Goal: Navigation & Orientation: Find specific page/section

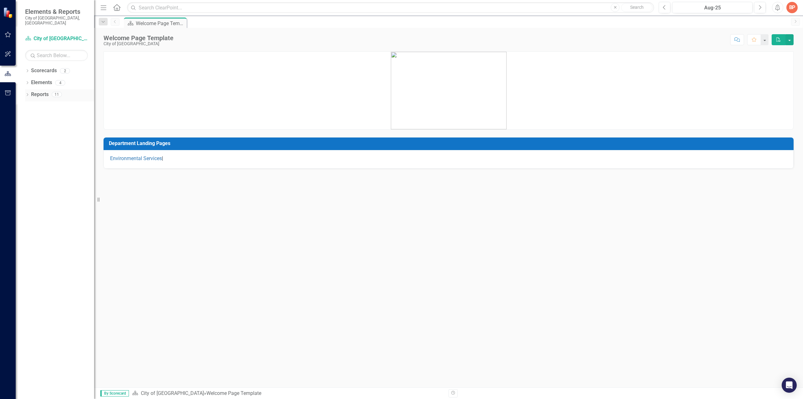
click at [28, 94] on icon "Dropdown" at bounding box center [27, 95] width 4 height 3
click at [30, 127] on icon "Dropdown" at bounding box center [30, 128] width 4 height 3
click at [52, 126] on div "Strategy Alignment Report" at bounding box center [63, 129] width 61 height 6
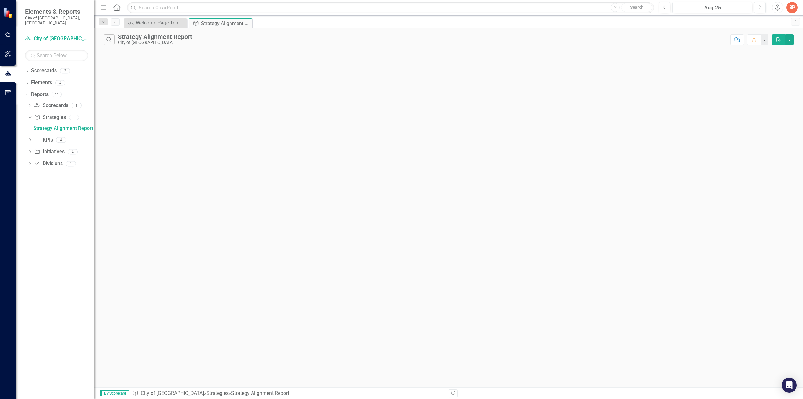
click at [152, 40] on div "Strategy Alignment Report" at bounding box center [155, 36] width 74 height 7
click at [30, 139] on icon "Dropdown" at bounding box center [30, 140] width 4 height 3
click at [75, 137] on div "Red Alert - All Red Measures" at bounding box center [63, 140] width 61 height 6
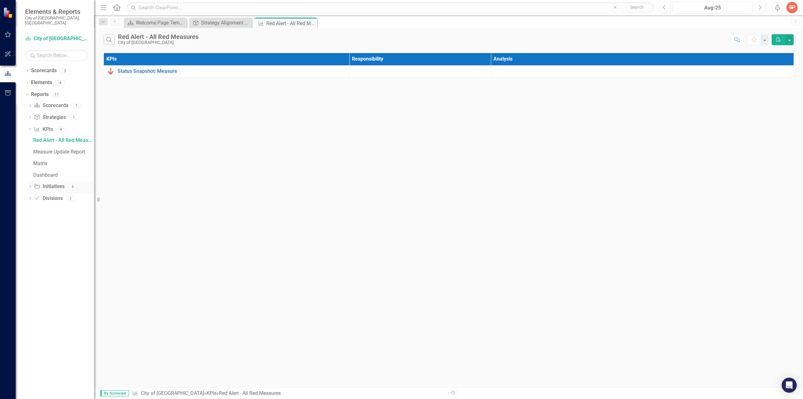
click at [30, 185] on icon "Dropdown" at bounding box center [30, 186] width 4 height 3
click at [43, 161] on div "Overdue Milestones" at bounding box center [63, 164] width 61 height 6
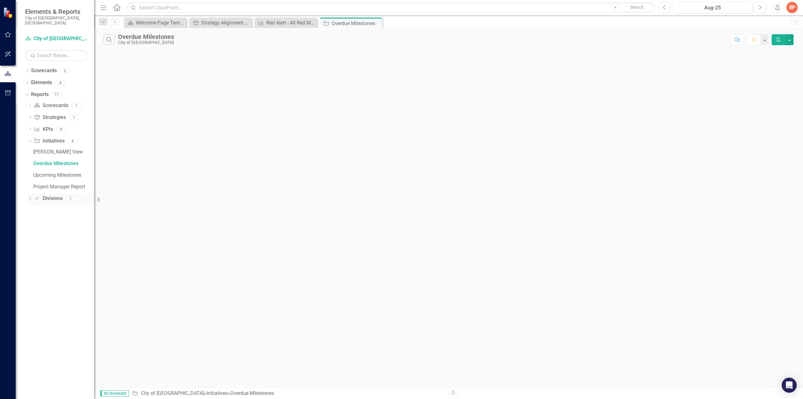
click at [29, 197] on icon "Dropdown" at bounding box center [30, 198] width 4 height 3
click at [47, 161] on div "Divisions" at bounding box center [63, 164] width 61 height 6
click at [27, 70] on icon "Dropdown" at bounding box center [27, 71] width 4 height 3
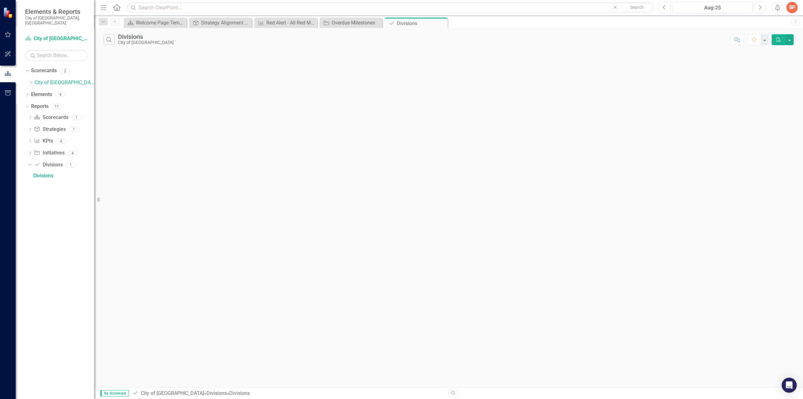
click at [28, 75] on div "Dropdown Scorecards 2 Dropdown City of Springfield Building Development Services" at bounding box center [59, 78] width 69 height 24
click at [30, 81] on icon "Dropdown" at bounding box center [30, 83] width 5 height 4
click at [54, 91] on link "Building Development Services" at bounding box center [67, 94] width 53 height 7
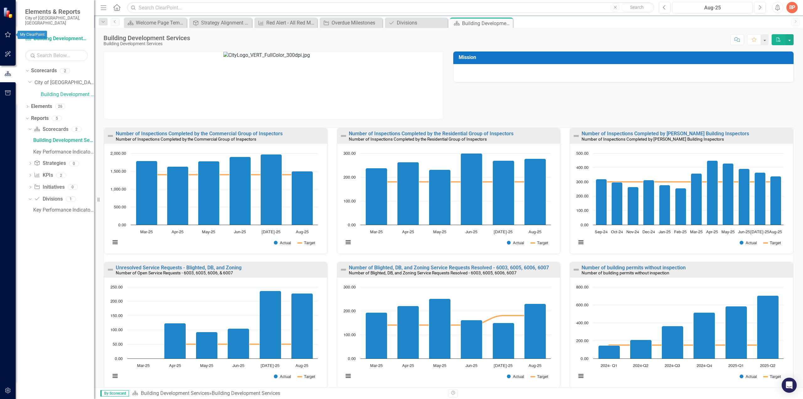
click at [10, 34] on icon "button" at bounding box center [8, 35] width 6 height 6
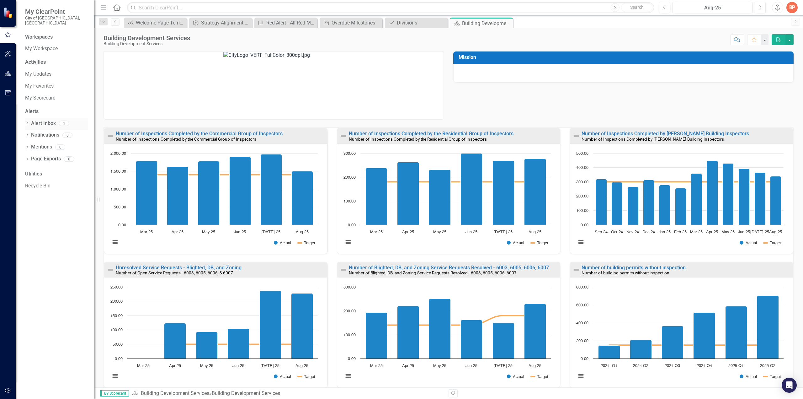
click at [41, 120] on link "Alert Inbox" at bounding box center [43, 123] width 25 height 7
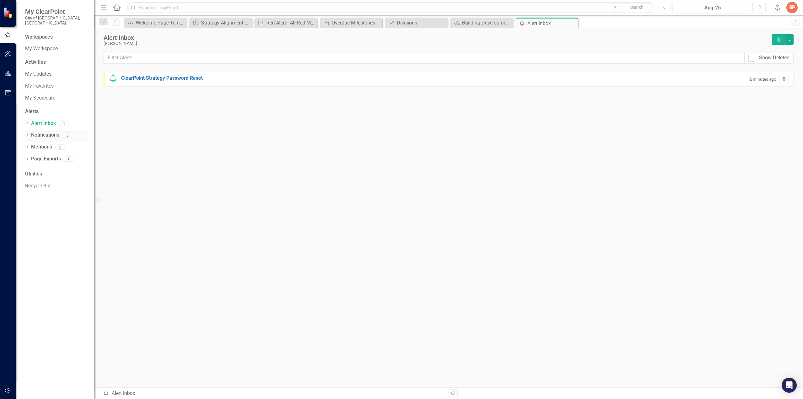
click at [41, 131] on link "Notifications" at bounding box center [45, 134] width 28 height 7
